Goal: Transaction & Acquisition: Purchase product/service

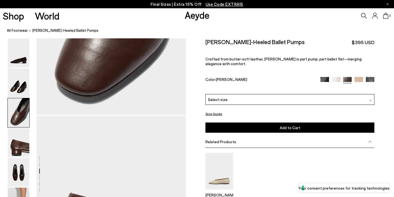
scroll to position [654, 0]
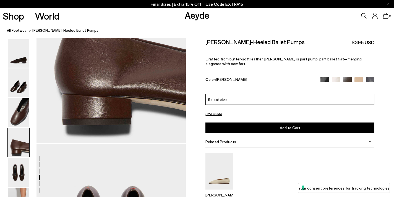
click at [10, 30] on link "All Footwear" at bounding box center [17, 31] width 21 height 6
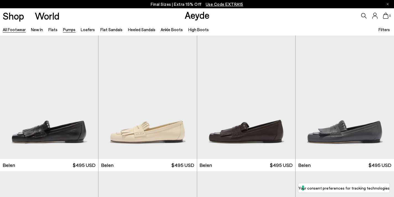
click at [70, 30] on link "Pumps" at bounding box center [69, 29] width 12 height 5
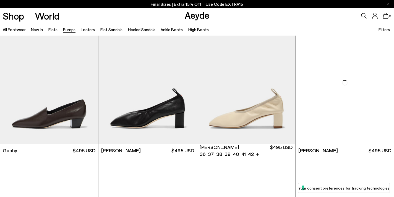
scroll to position [948, 0]
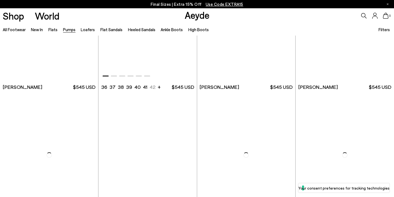
scroll to position [1936, 0]
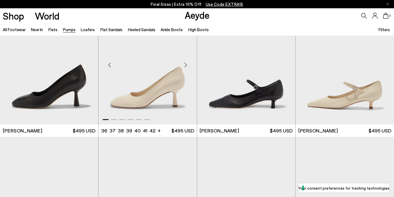
click at [163, 59] on img "1 / 6" at bounding box center [147, 62] width 98 height 123
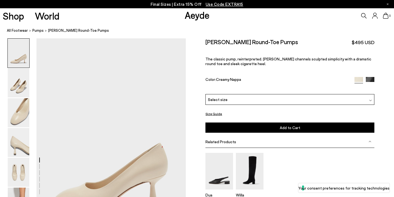
click at [188, 14] on link "Aeyde" at bounding box center [197, 15] width 25 height 12
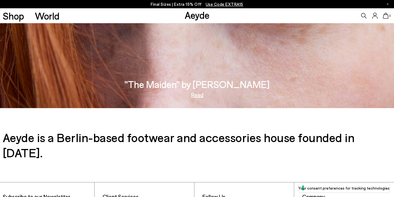
scroll to position [910, 0]
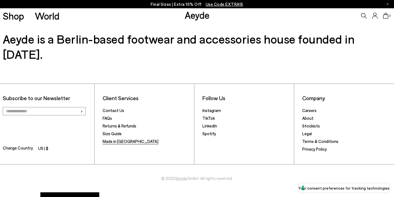
click at [115, 139] on link "Made in [GEOGRAPHIC_DATA]" at bounding box center [130, 141] width 56 height 5
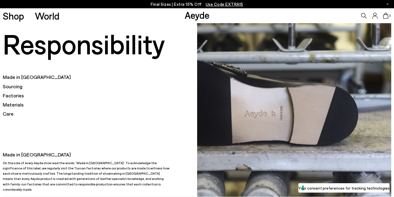
scroll to position [9, 0]
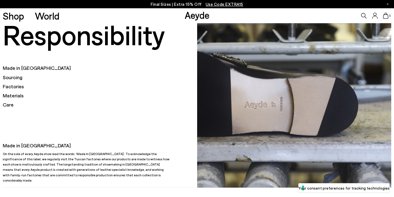
click at [201, 14] on link "Aeyde" at bounding box center [197, 15] width 25 height 12
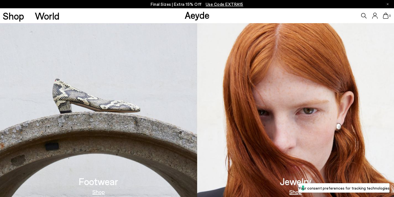
scroll to position [13, 0]
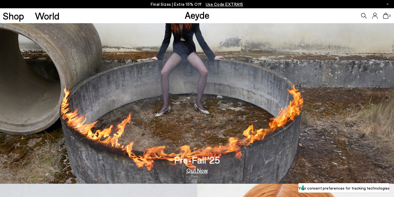
click at [193, 72] on img at bounding box center [197, 89] width 394 height 189
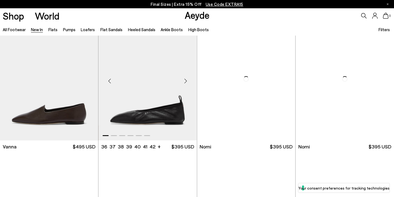
scroll to position [662, 0]
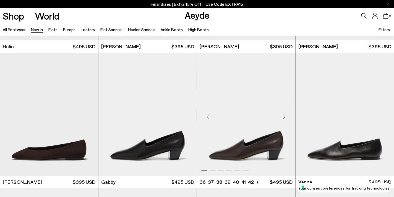
click at [262, 106] on img "1 / 6" at bounding box center [246, 114] width 98 height 123
